Goal: Information Seeking & Learning: Learn about a topic

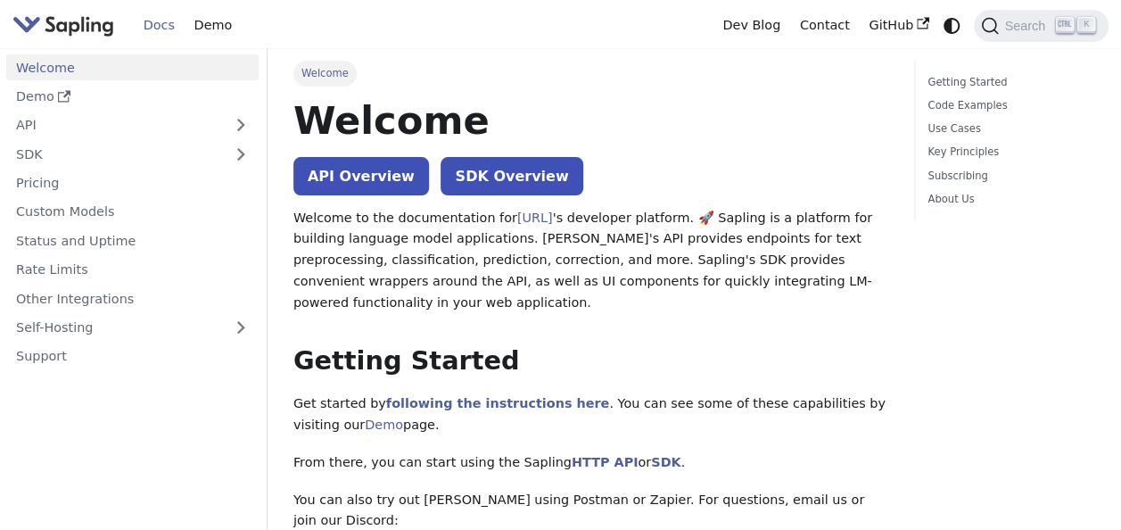
click at [314, 174] on link "API Overview" at bounding box center [361, 176] width 136 height 38
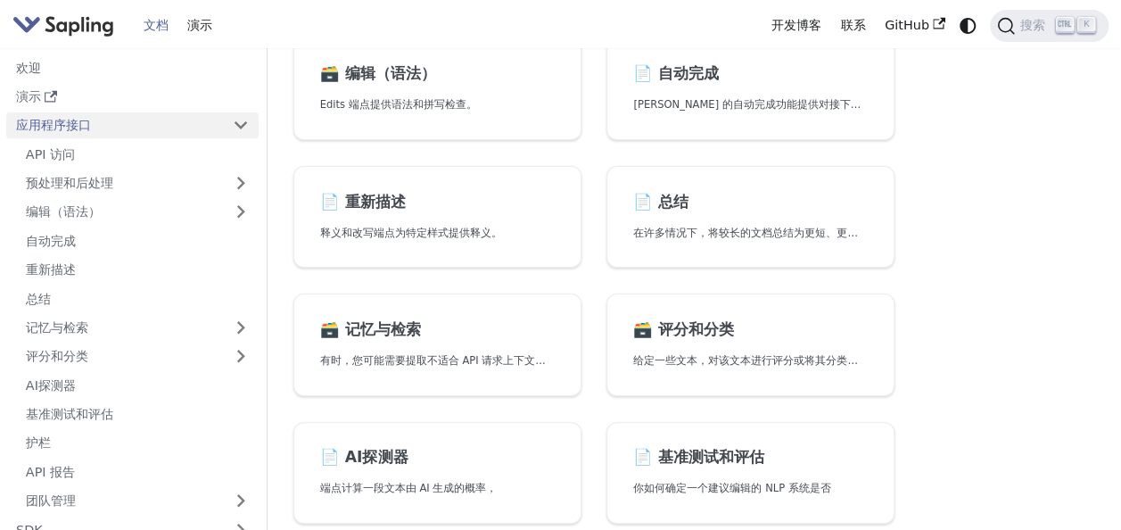
scroll to position [357, 0]
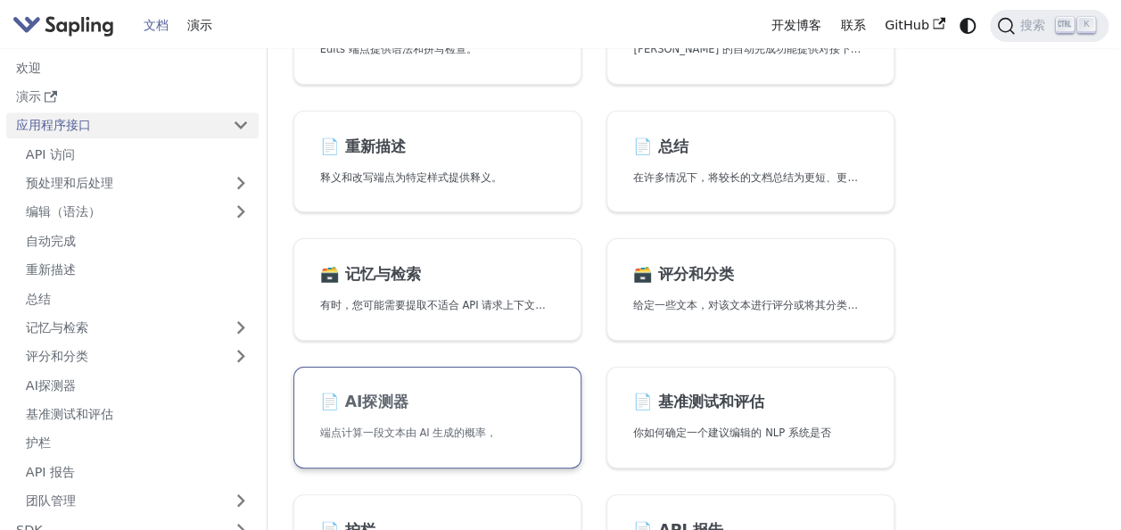
click at [454, 398] on h2 "📄️ AI探测器" at bounding box center [437, 402] width 235 height 20
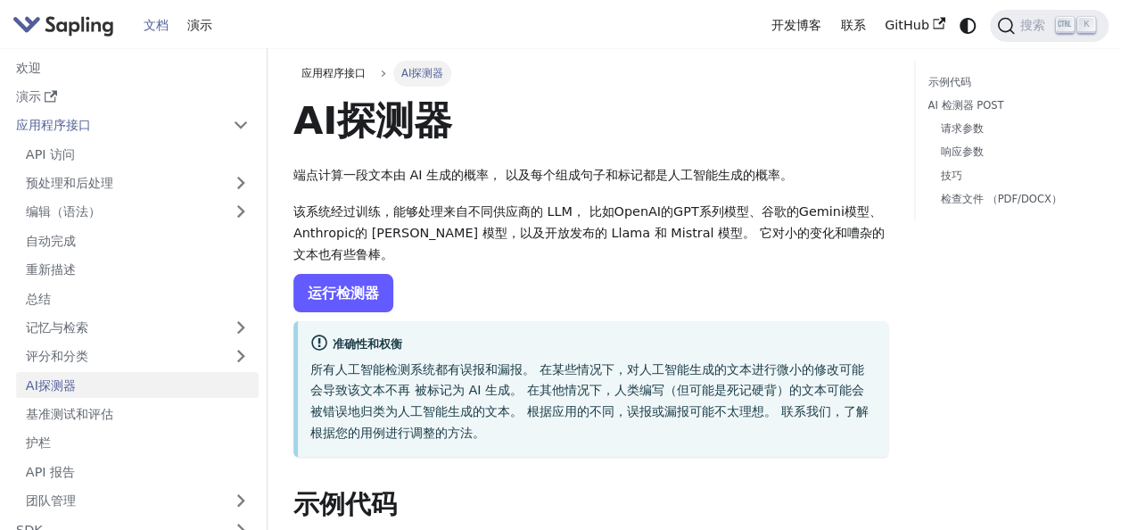
click at [332, 278] on link "运行检测器" at bounding box center [343, 293] width 100 height 38
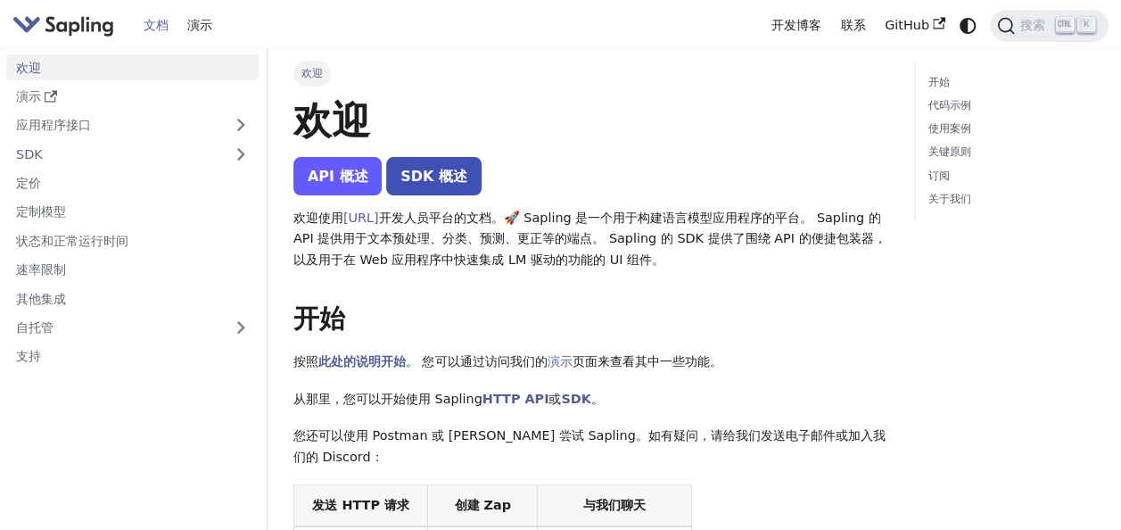
click at [330, 170] on link "API 概述" at bounding box center [337, 176] width 89 height 38
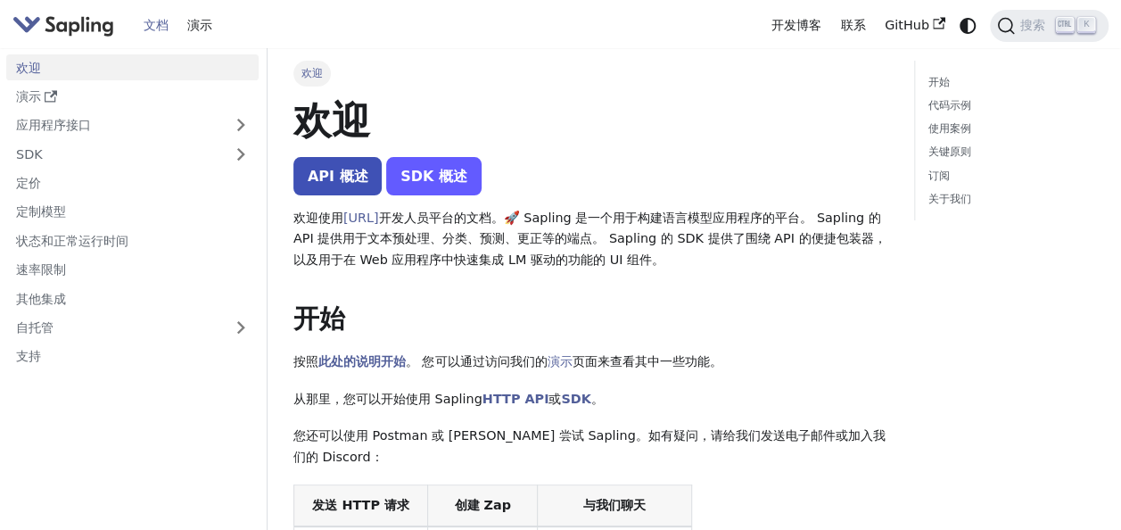
click at [436, 177] on link "SDK 概述" at bounding box center [433, 176] width 95 height 38
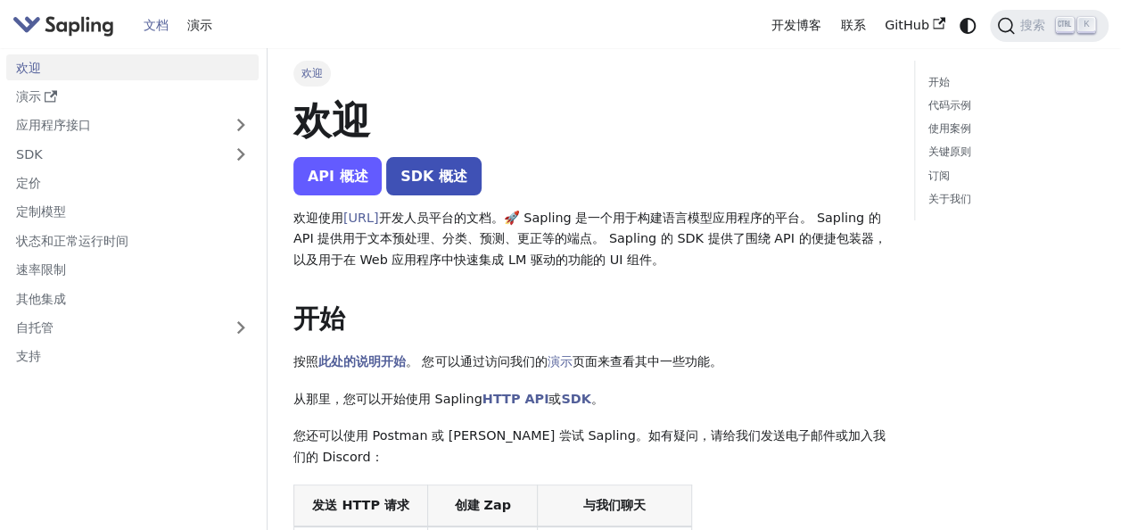
click at [321, 185] on link "API 概述" at bounding box center [337, 176] width 89 height 38
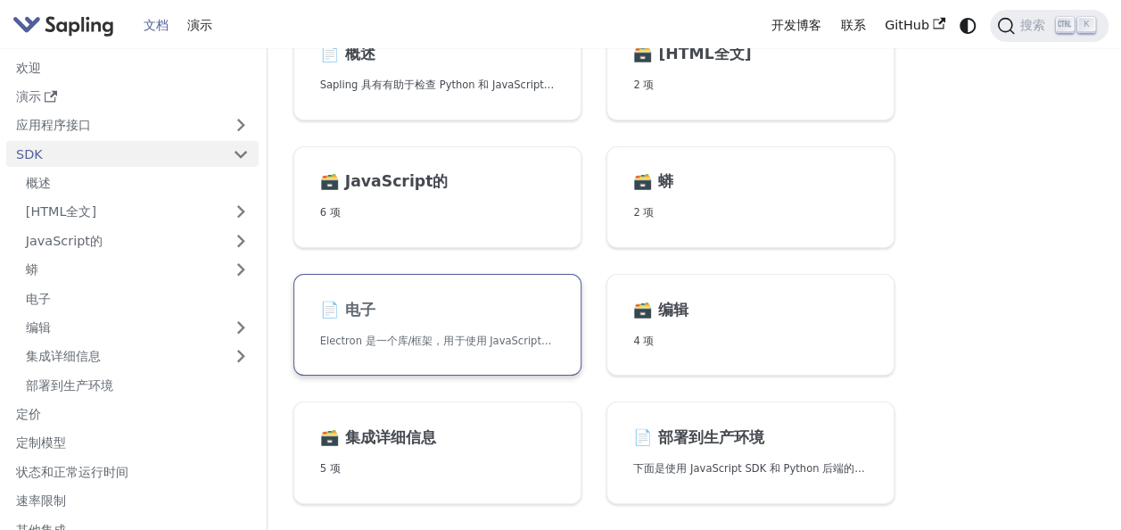
scroll to position [89, 0]
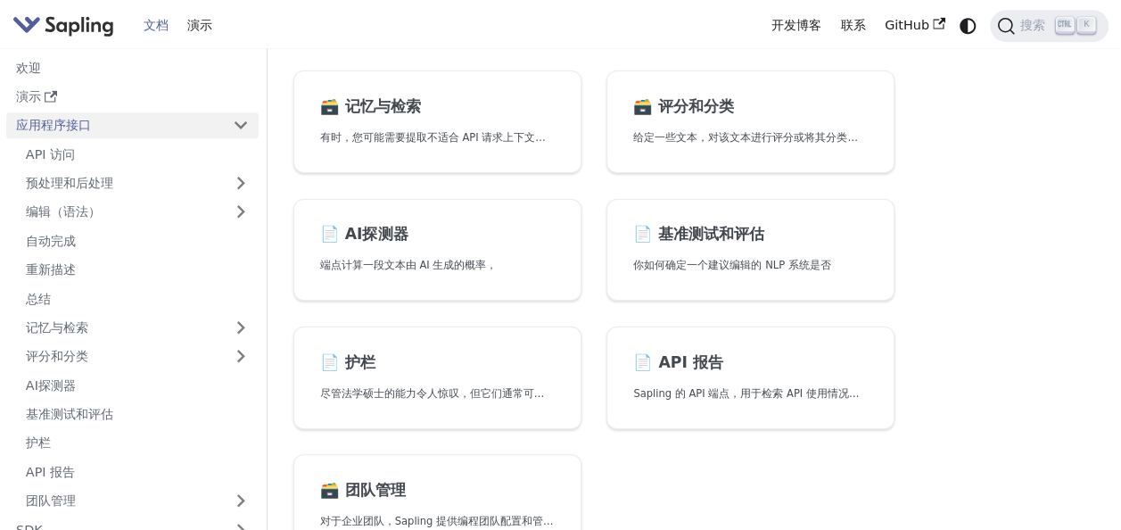
scroll to position [535, 0]
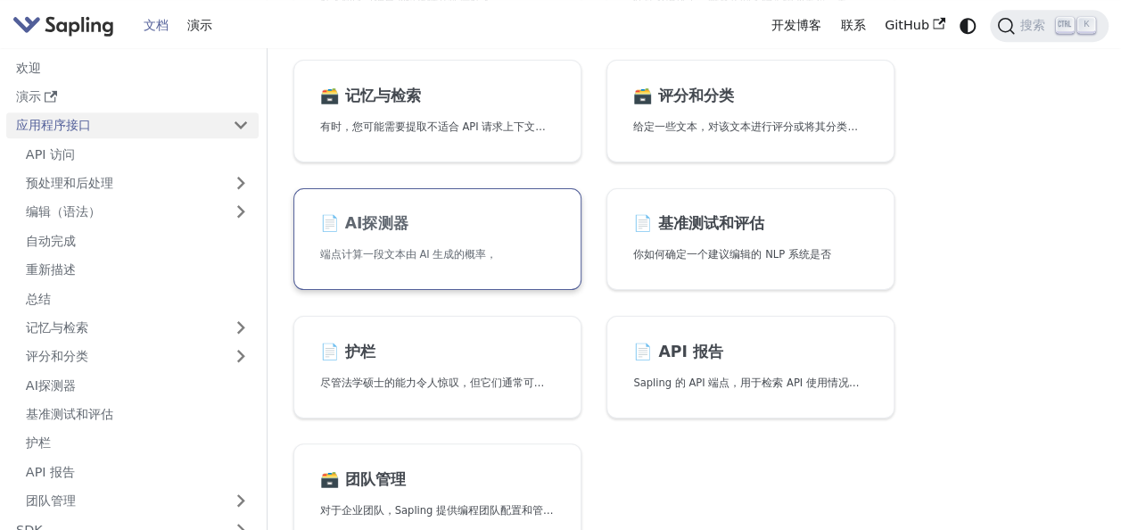
click at [469, 246] on p "端点计算一段文本由 AI 生成的概率，" at bounding box center [437, 254] width 235 height 17
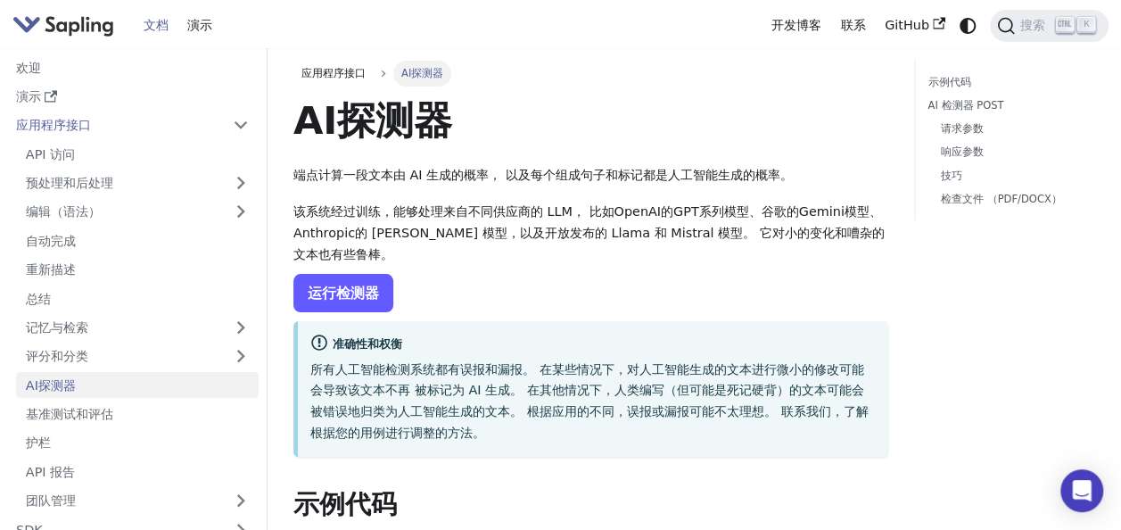
click at [388, 301] on link "运行检测器" at bounding box center [343, 293] width 100 height 38
